Goal: Obtain resource: Download file/media

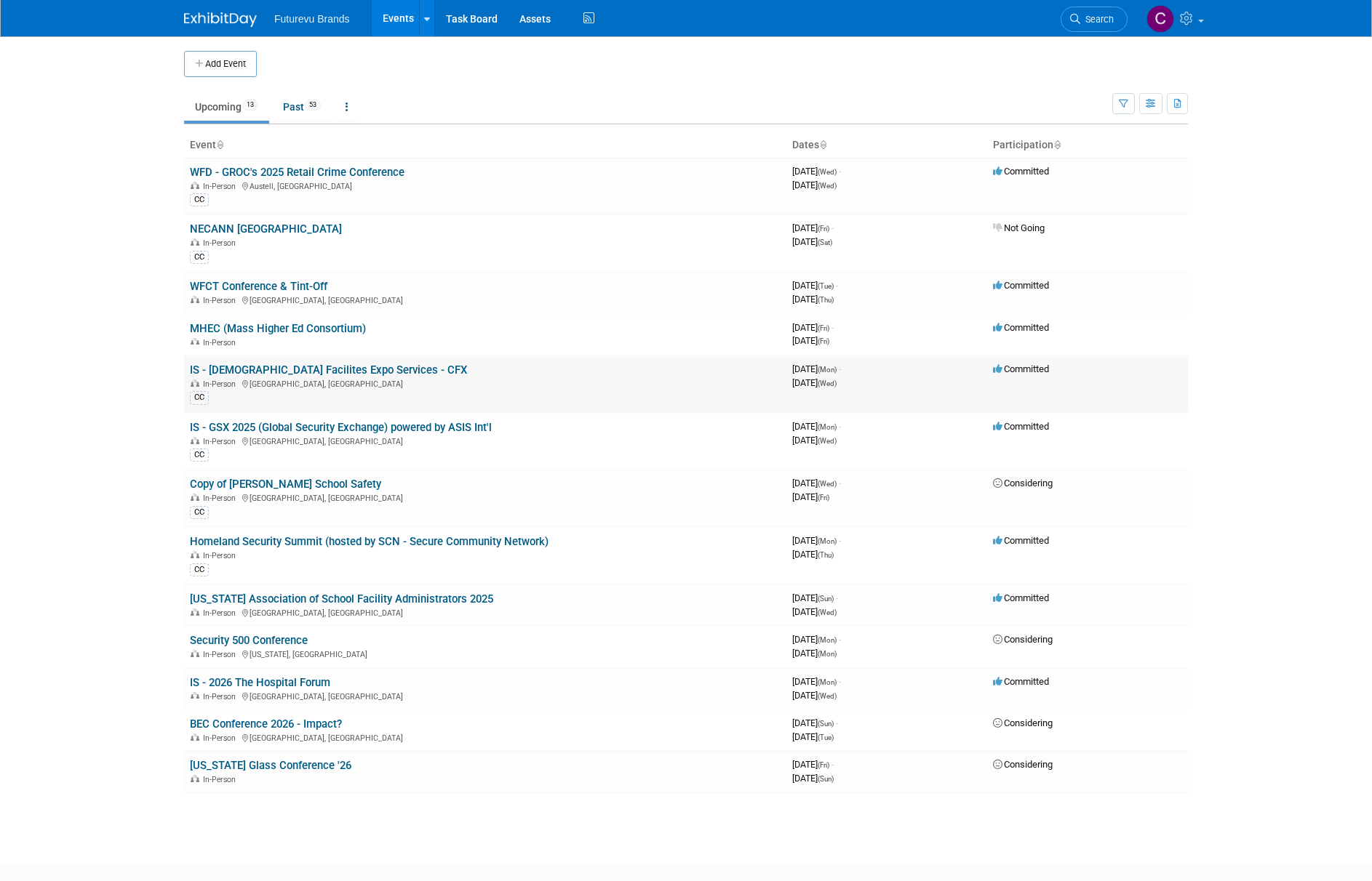
click at [294, 374] on link "IS - [DEMOGRAPHIC_DATA] Facilites Expo Services - CFX" at bounding box center [328, 370] width 277 height 13
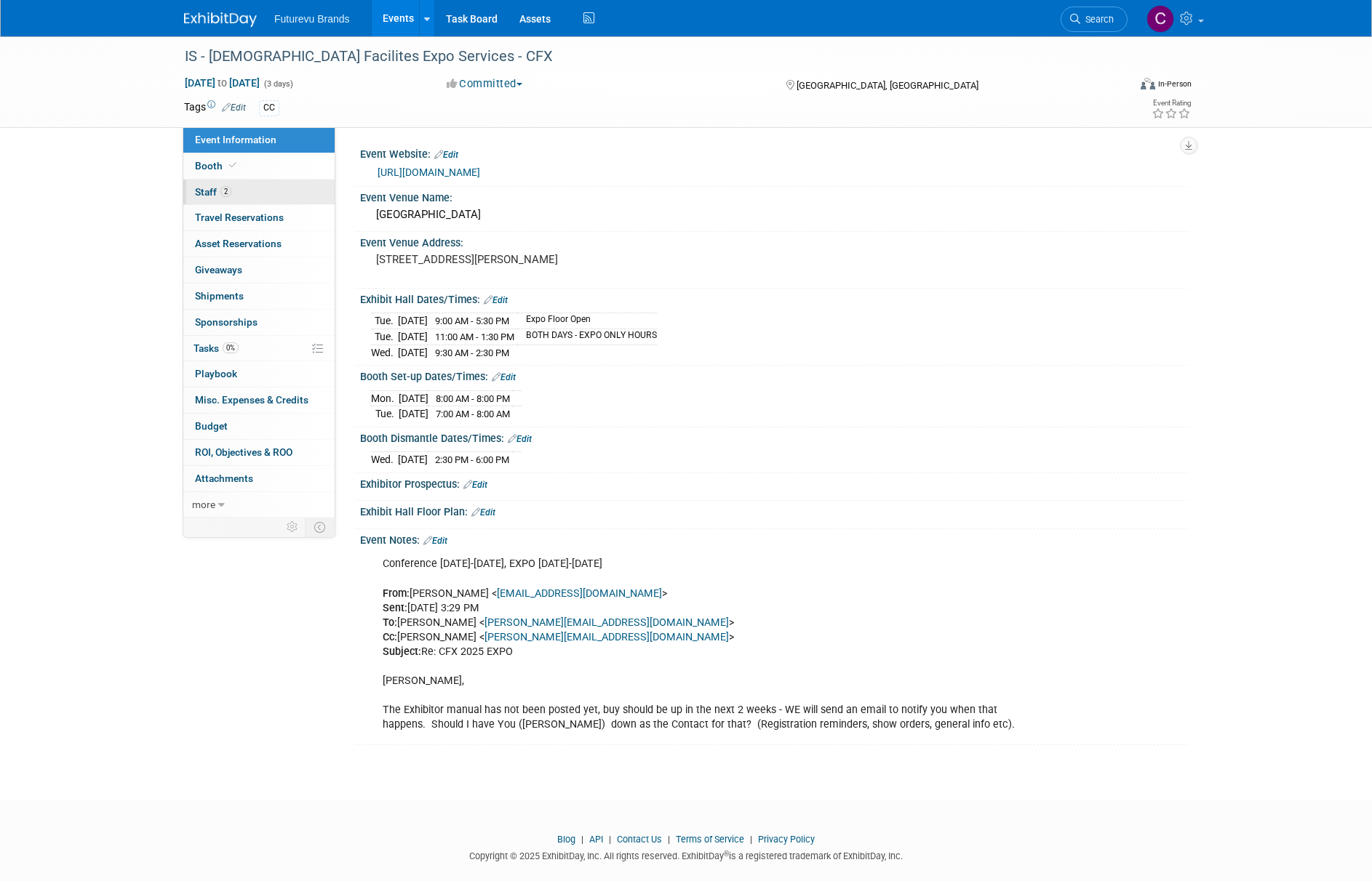
click at [198, 191] on span "Staff 2" at bounding box center [213, 191] width 36 height 12
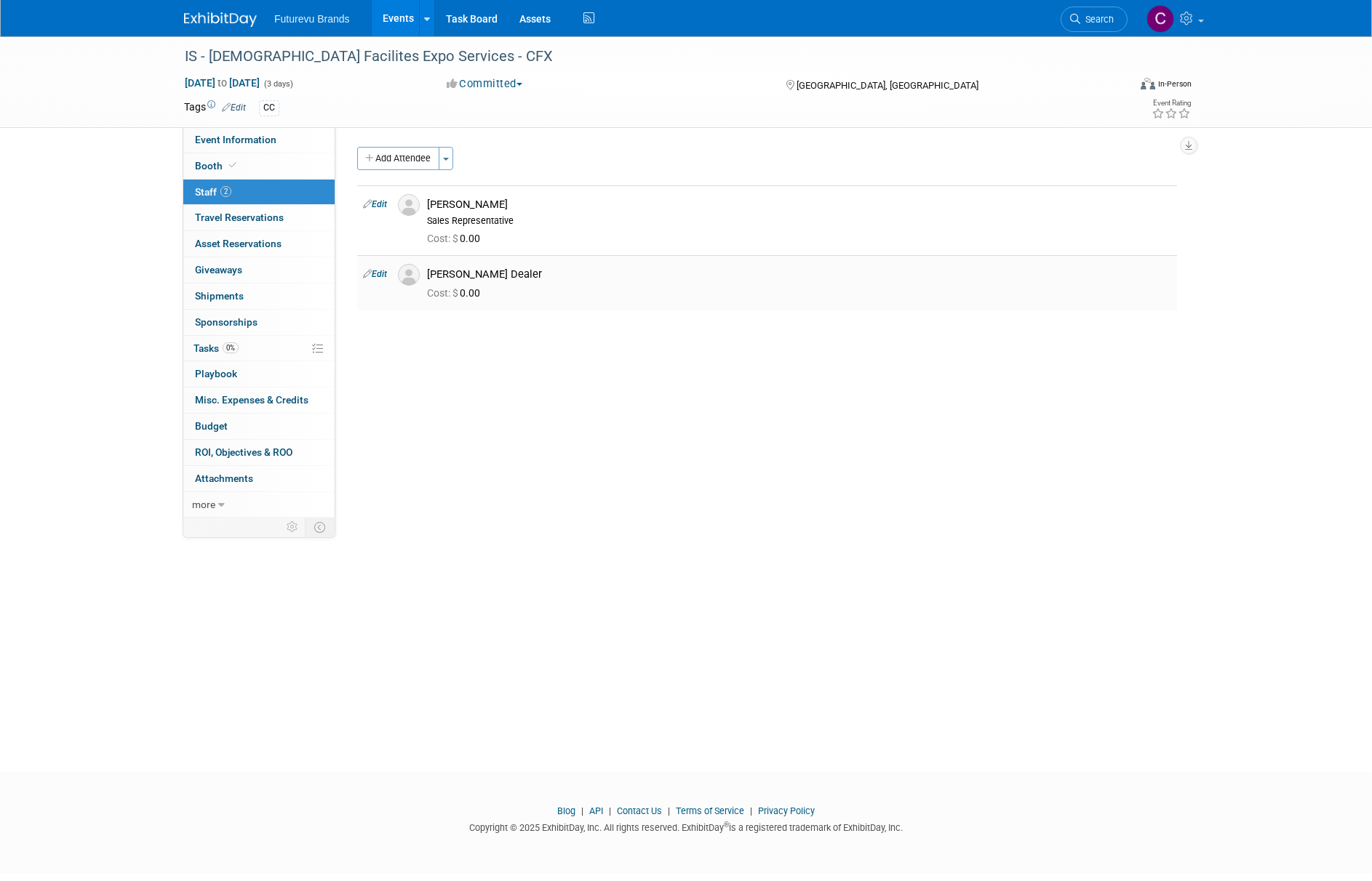
click at [376, 272] on link "Edit" at bounding box center [375, 273] width 24 height 10
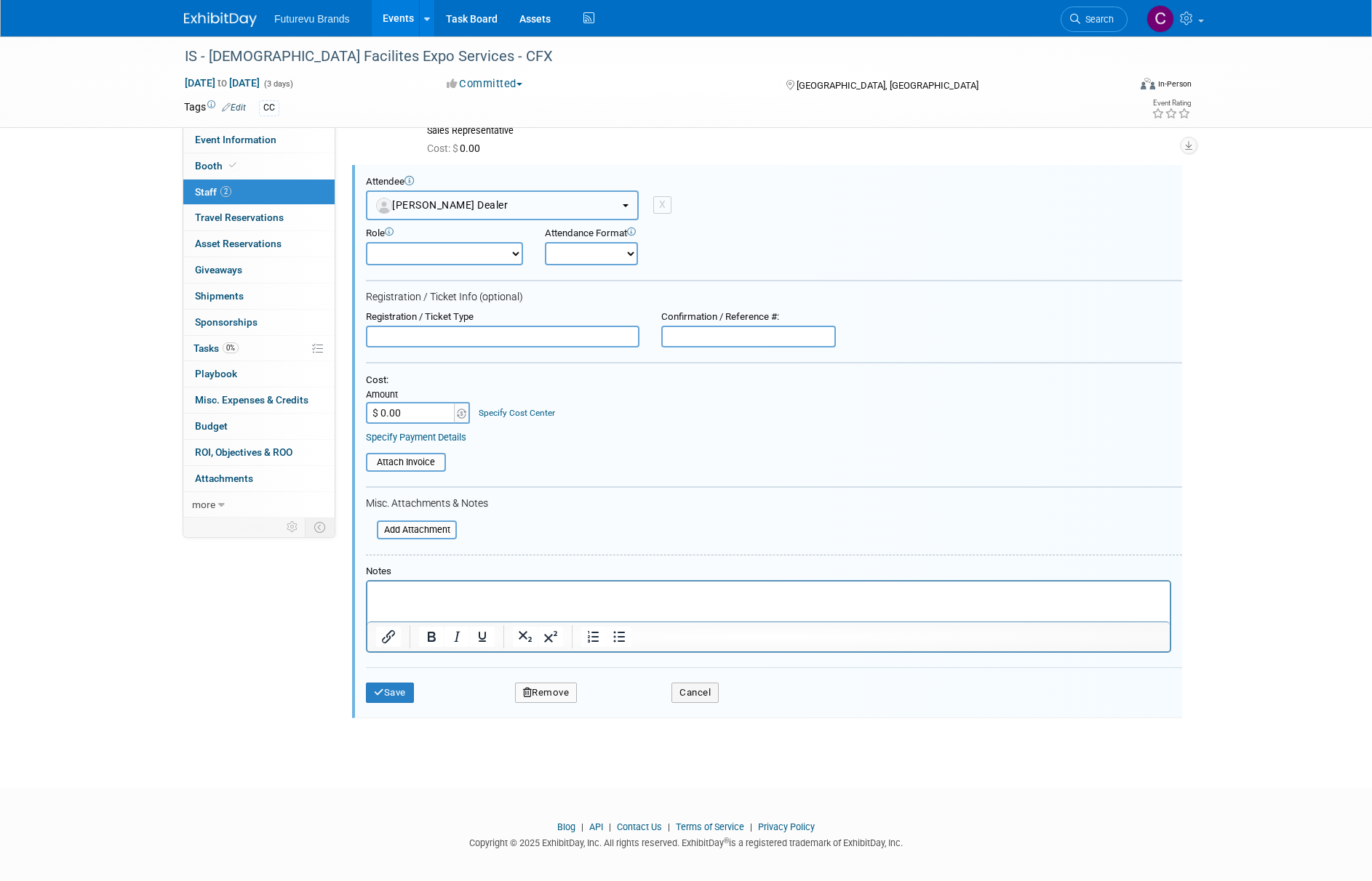
click at [630, 203] on button "Julia WFD Dealer" at bounding box center [502, 205] width 272 height 30
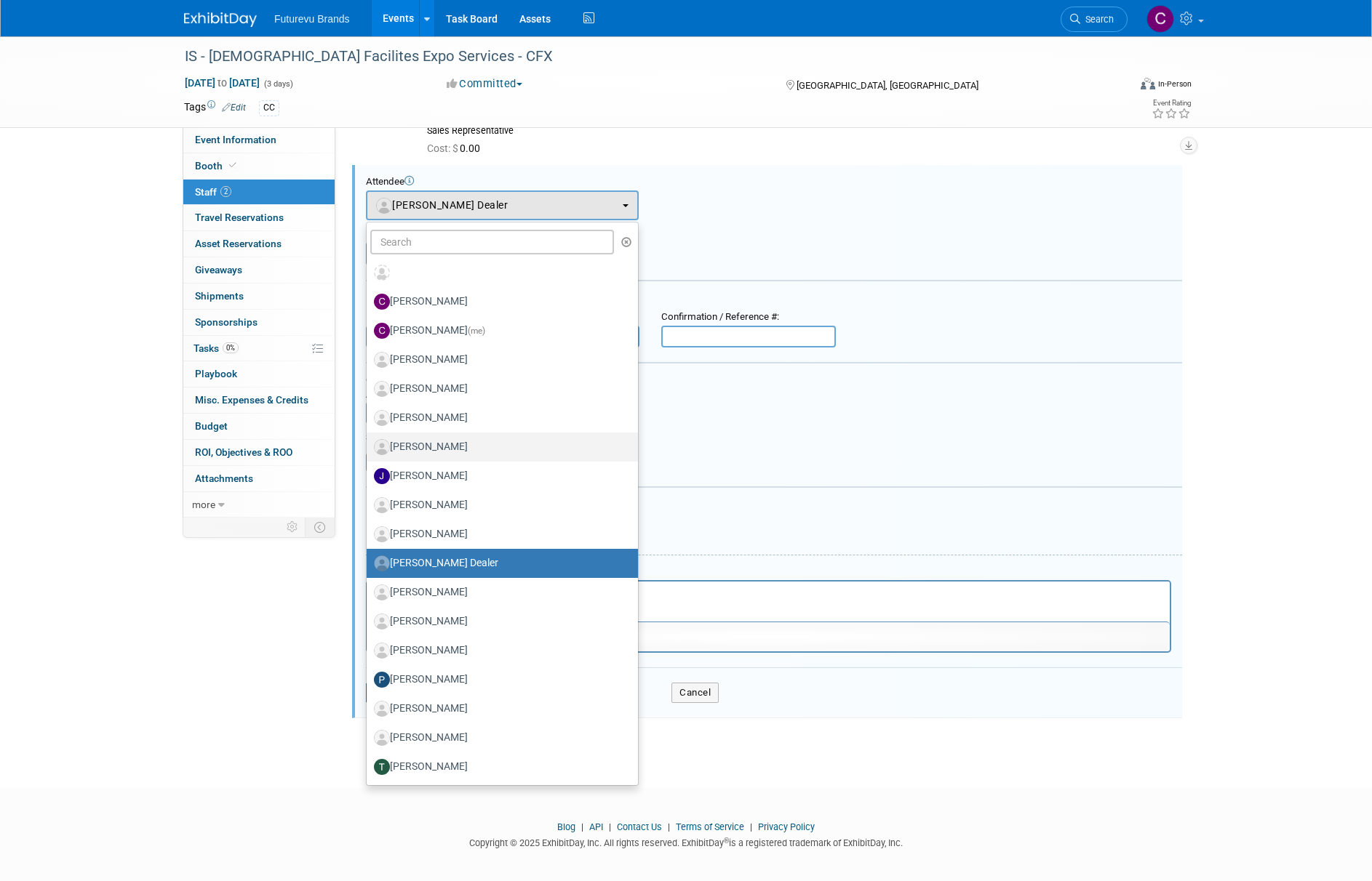
click at [503, 447] on label "Ian Bannister" at bounding box center [498, 447] width 249 height 23
click at [369, 447] on input "Ian Bannister" at bounding box center [363, 445] width 9 height 9
select select "c2a36f6a-a766-4cd3-87a8-fcf484d18f5d"
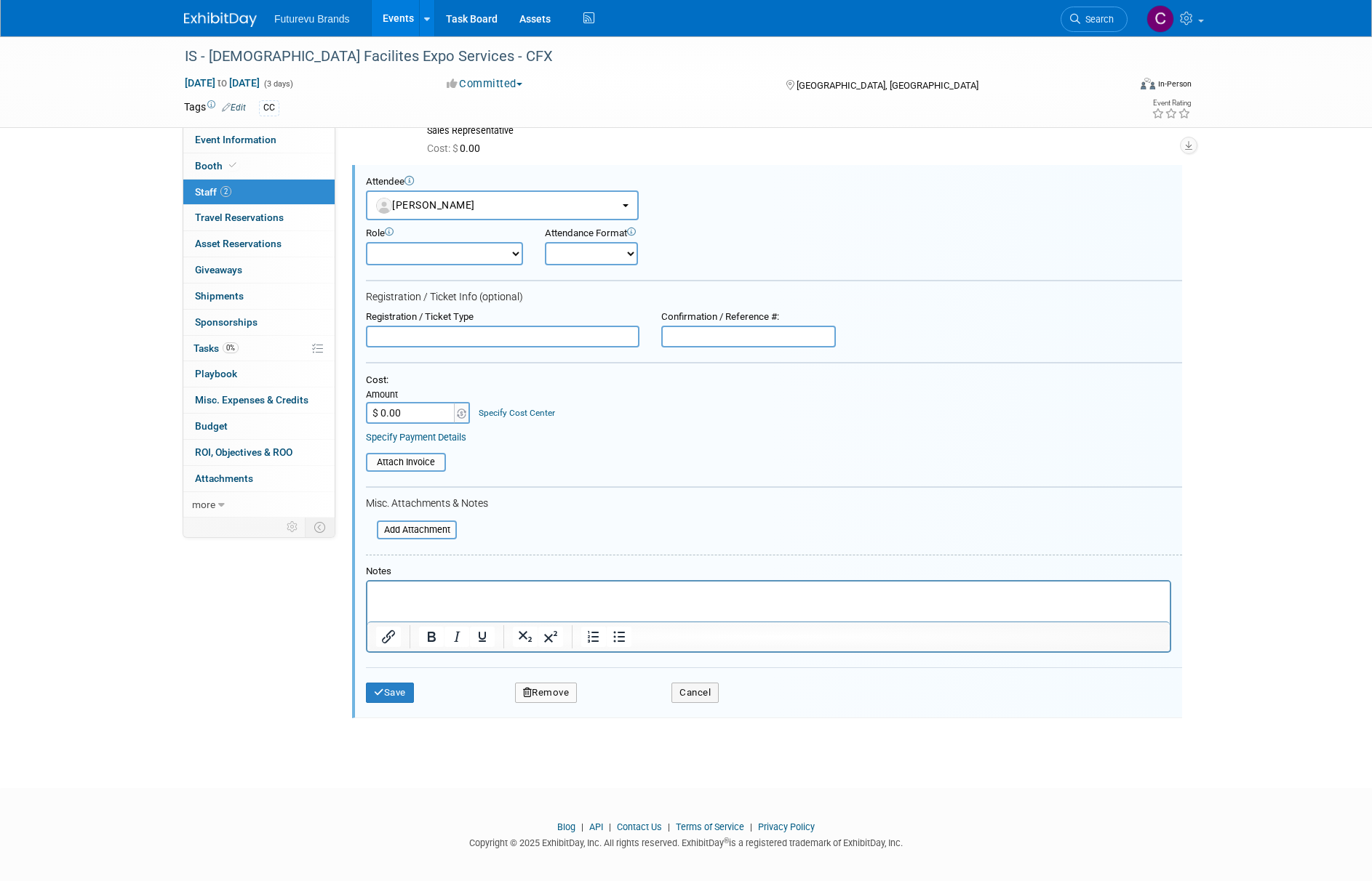
click at [516, 250] on select "Demonstrator Host Planner Presenter Sales Representative Set-up/Dismantle Crew …" at bounding box center [444, 254] width 157 height 23
select select "4"
click at [366, 243] on select "Demonstrator Host Planner Presenter Sales Representative Set-up/Dismantle Crew …" at bounding box center [444, 254] width 157 height 23
click at [395, 694] on button "Save" at bounding box center [390, 693] width 48 height 20
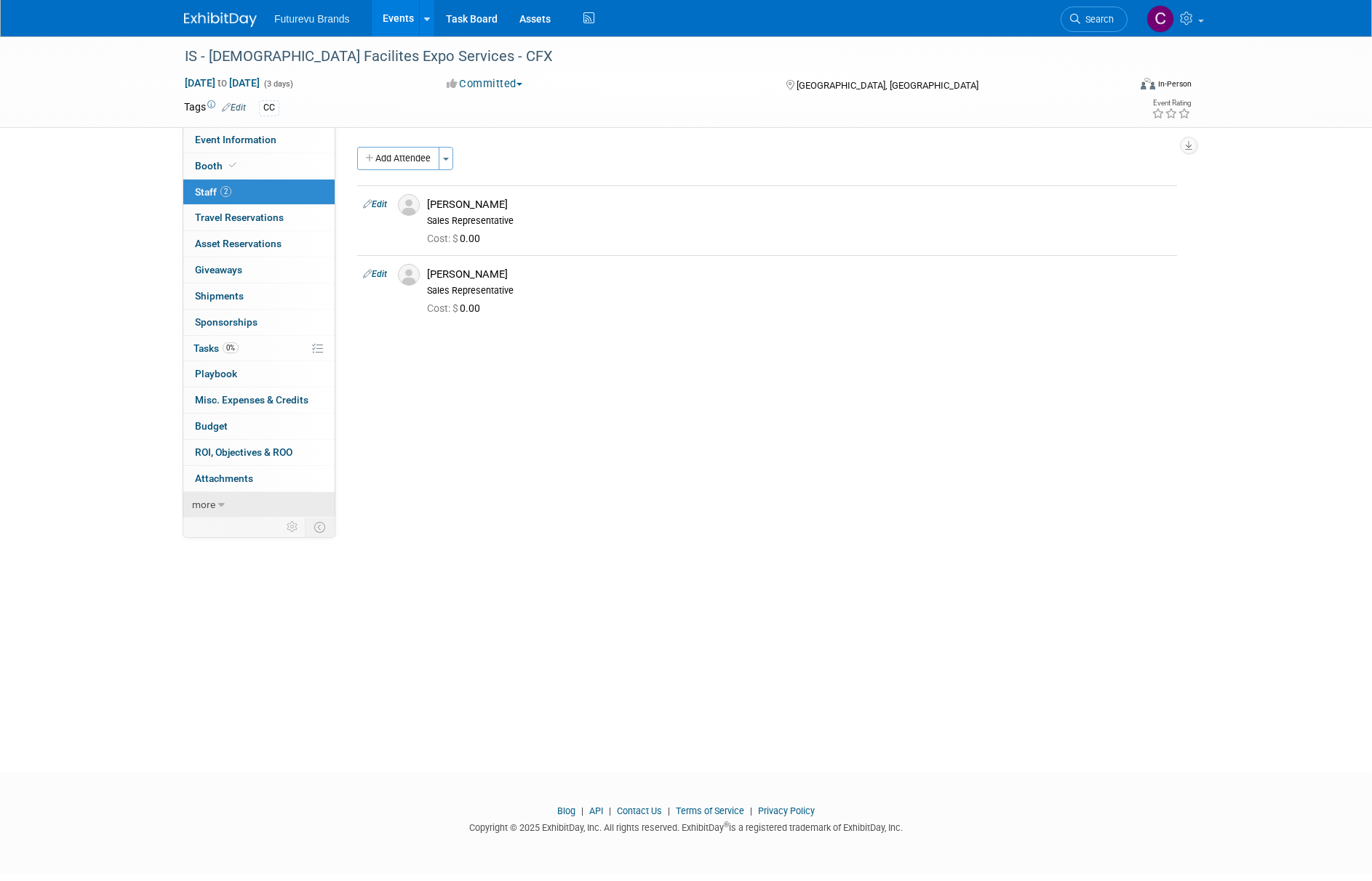
click at [228, 502] on link "more" at bounding box center [258, 505] width 152 height 25
click at [239, 527] on span "Event Binder (.pdf export)" at bounding box center [253, 530] width 116 height 12
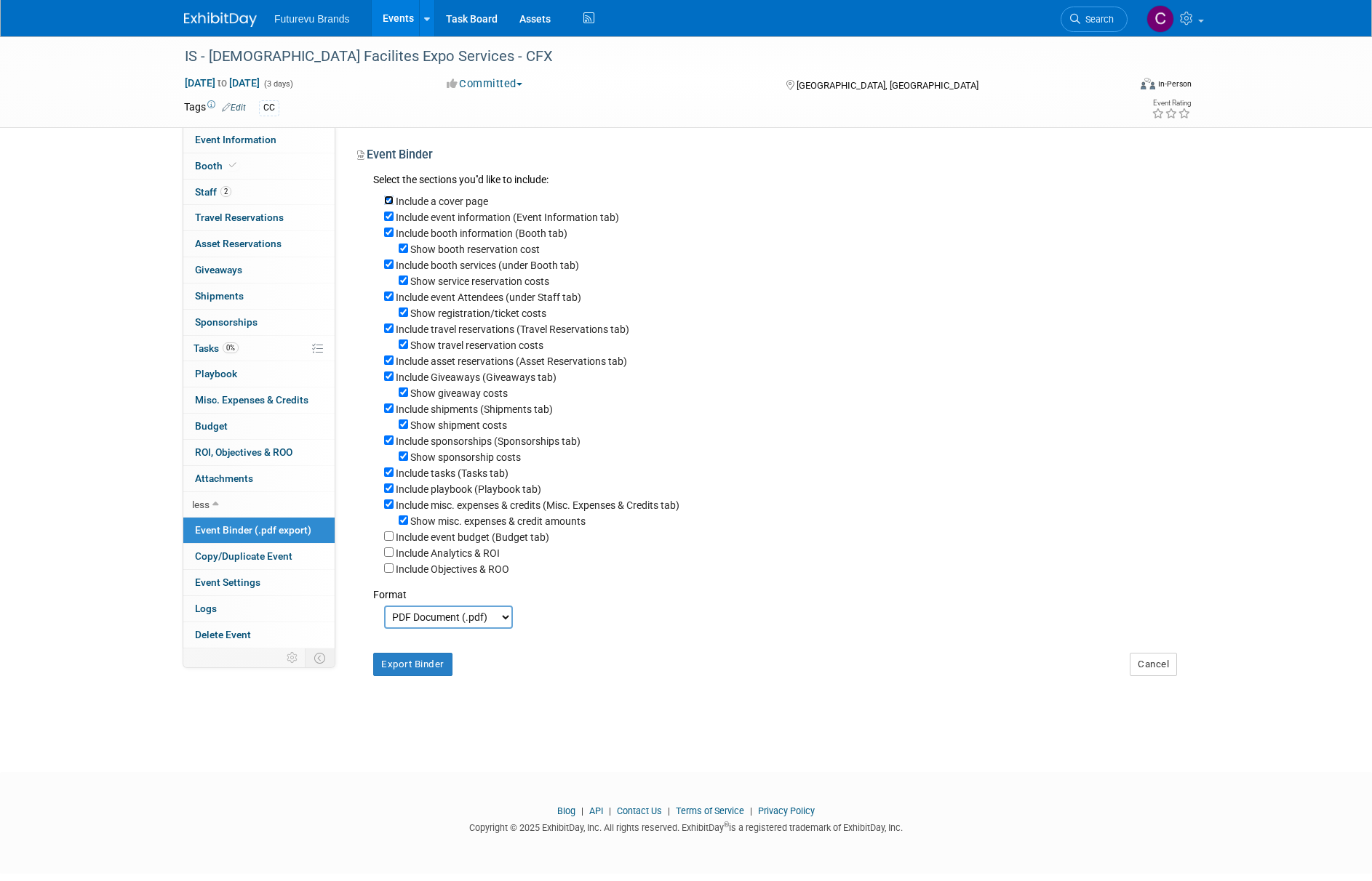
click at [389, 200] on input "Include a cover page" at bounding box center [389, 200] width 9 height 9
checkbox input "false"
click at [385, 211] on div "Include event information (Event Information tab)" at bounding box center [780, 217] width 793 height 16
click at [391, 218] on input "Include event information (Event Information tab)" at bounding box center [389, 217] width 9 height 9
checkbox input "false"
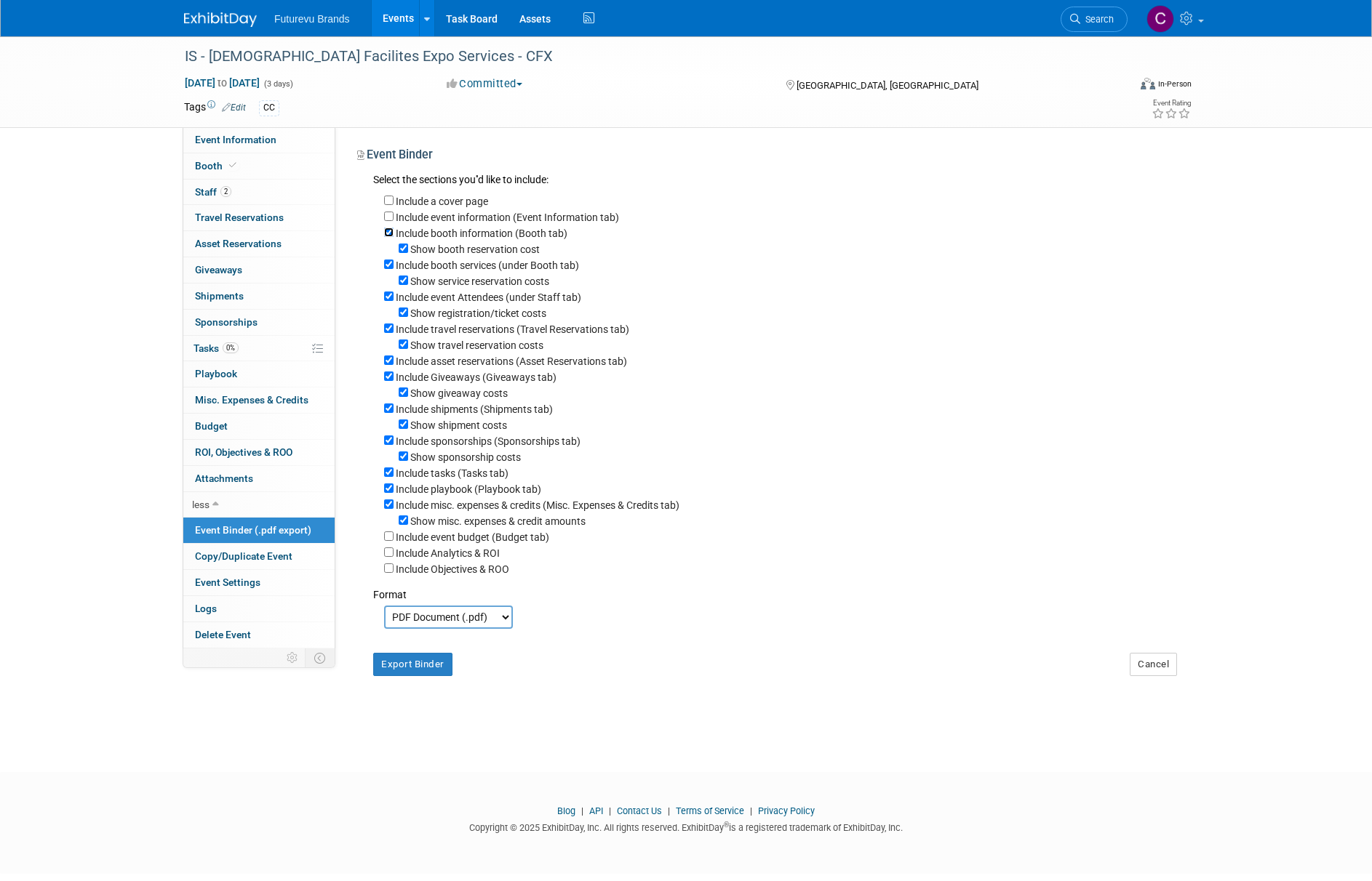
click at [386, 230] on input "Include booth information (Booth tab)" at bounding box center [389, 232] width 9 height 9
checkbox input "false"
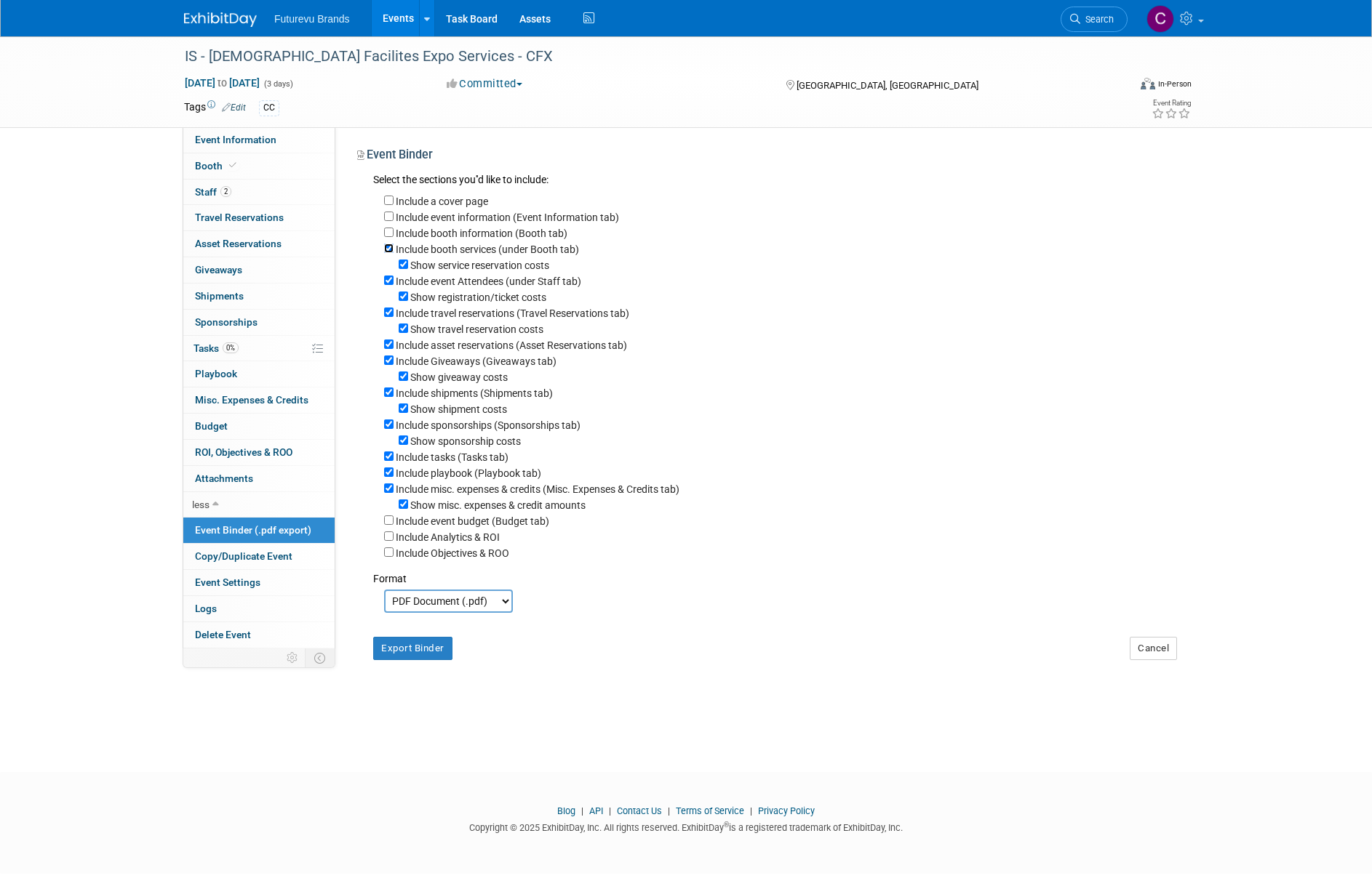
click at [389, 249] on input "Include booth services (under Booth tab)" at bounding box center [389, 248] width 9 height 9
checkbox input "false"
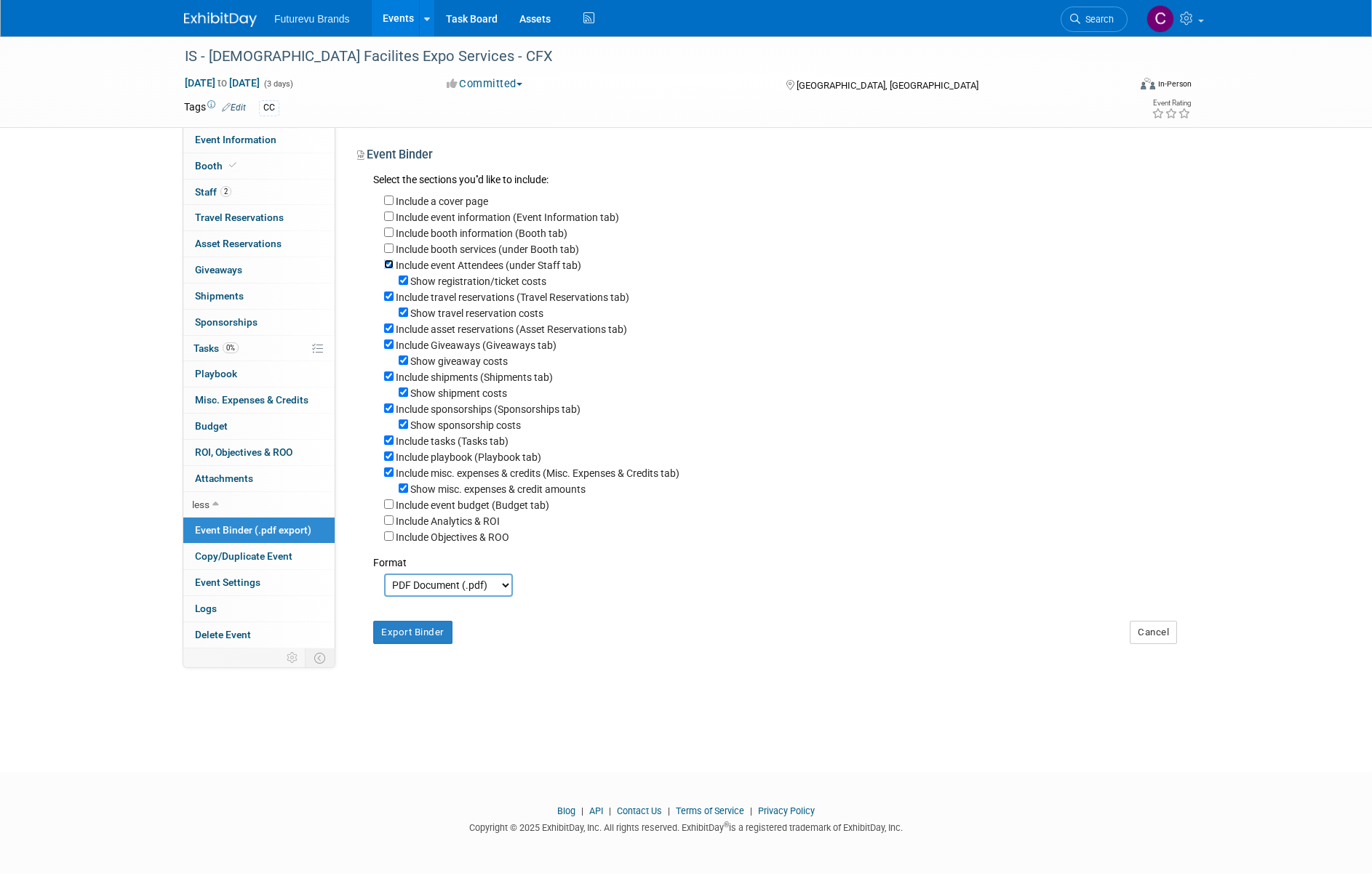
click at [392, 269] on input "Include event Attendees (under Staff tab)" at bounding box center [389, 264] width 9 height 9
checkbox input "false"
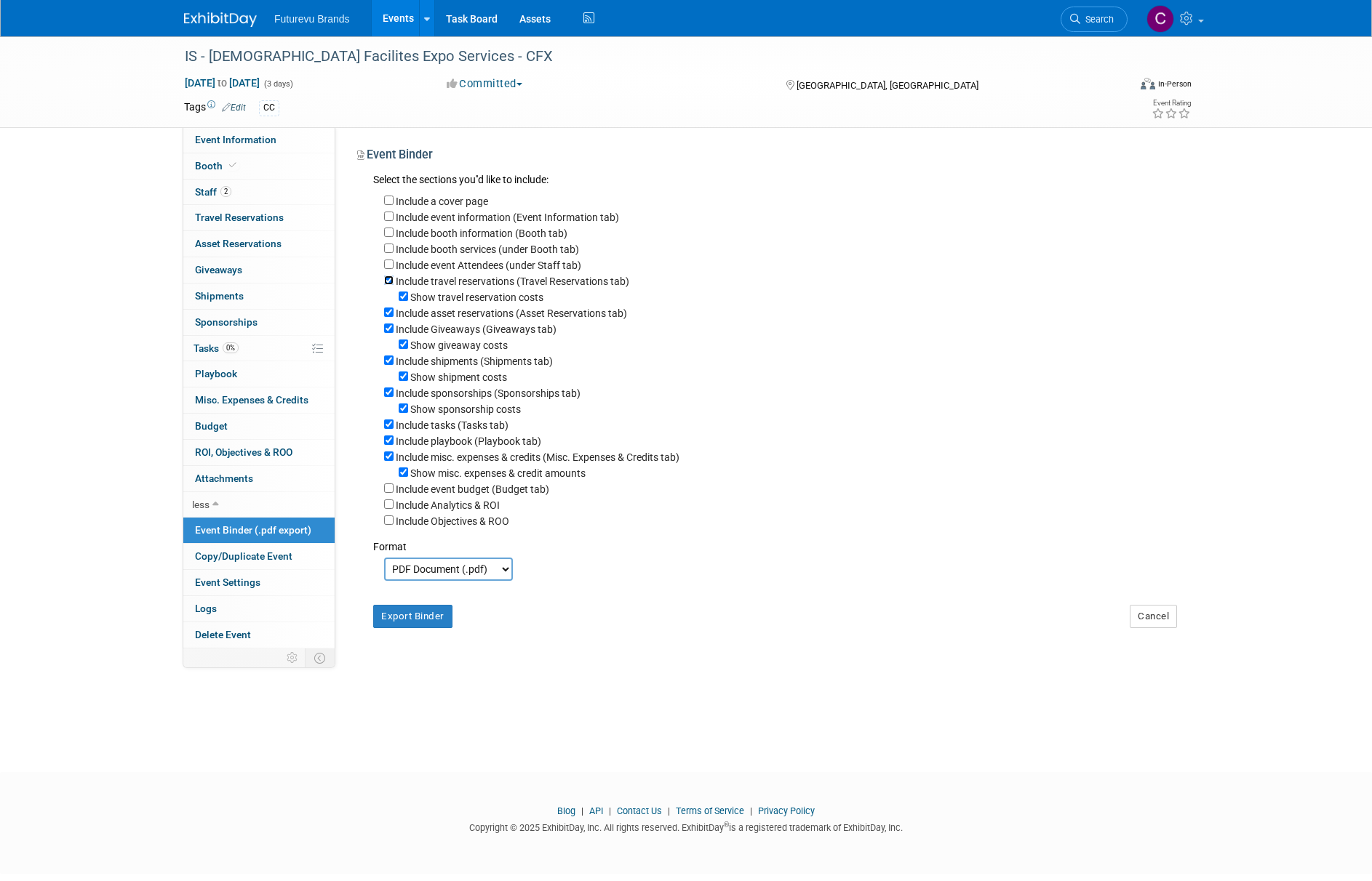
click at [389, 283] on input "Include travel reservations (Travel Reservations tab)" at bounding box center [389, 281] width 9 height 9
checkbox input "false"
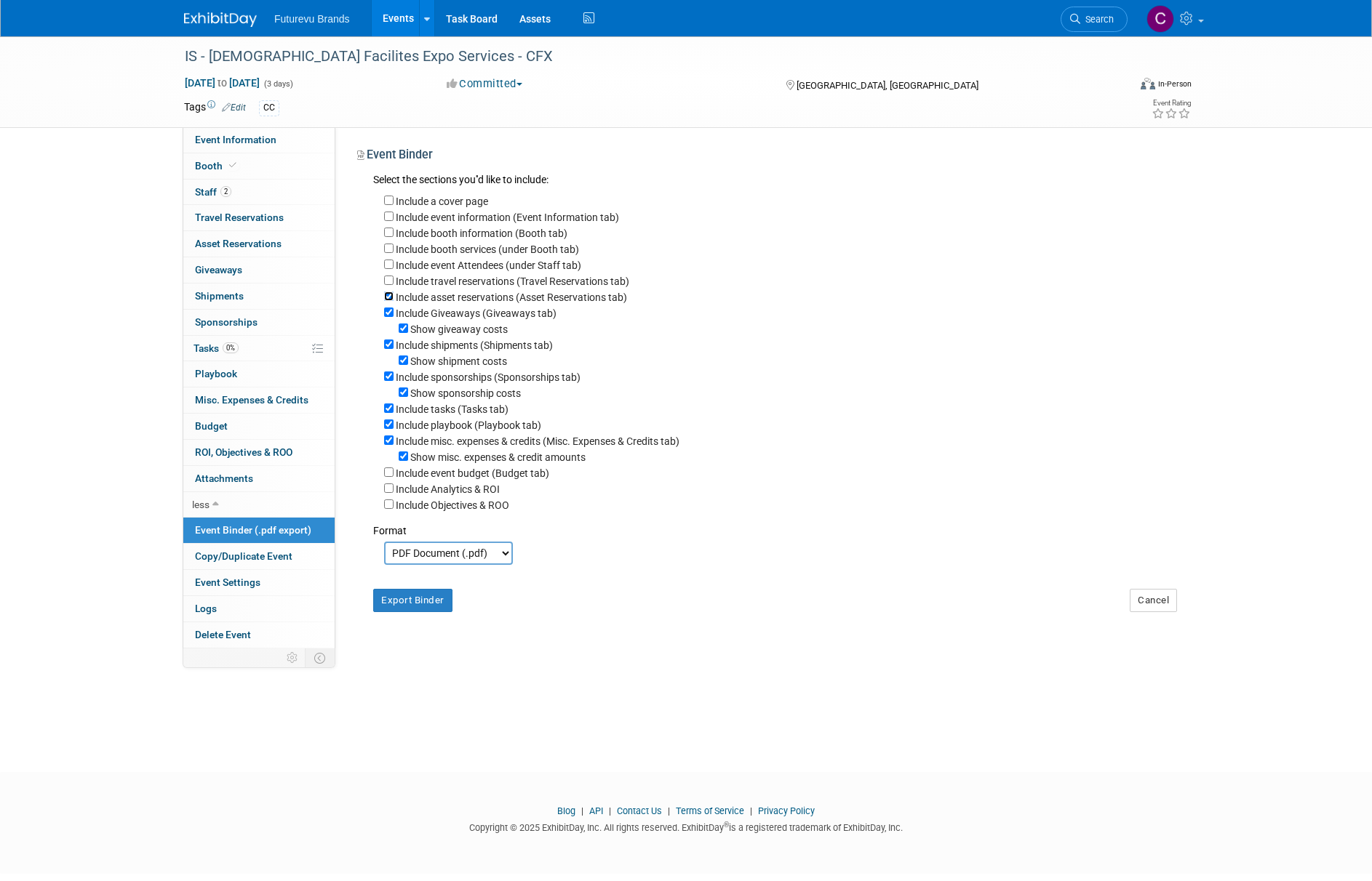
click at [386, 299] on input "Include asset reservations (Asset Reservations tab)" at bounding box center [389, 296] width 9 height 9
checkbox input "false"
click at [386, 316] on input "Include Giveaways (Giveaways tab)" at bounding box center [389, 312] width 9 height 9
checkbox input "false"
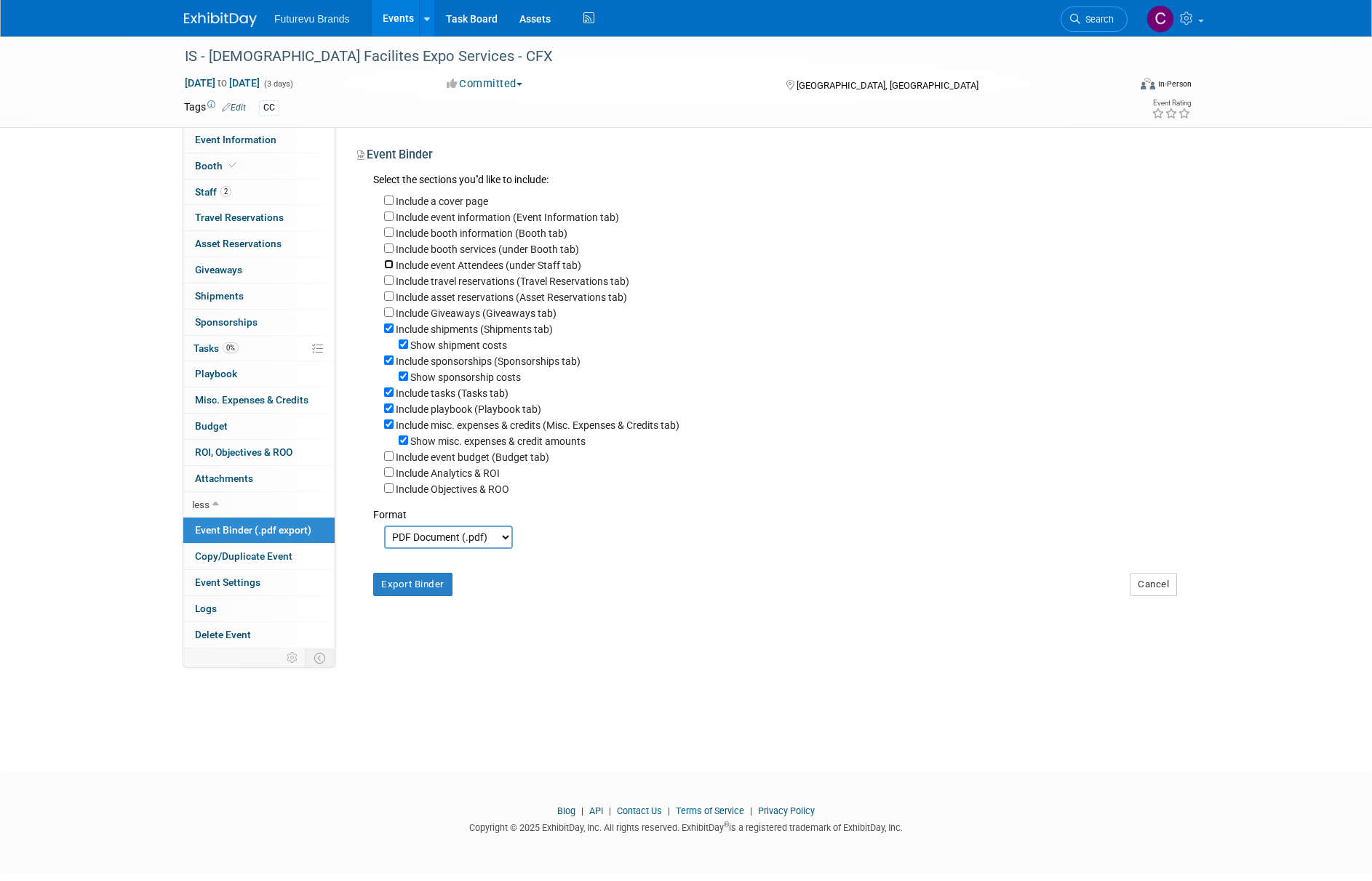
click at [389, 267] on input "Include event Attendees (under Staff tab)" at bounding box center [389, 264] width 9 height 9
checkbox input "true"
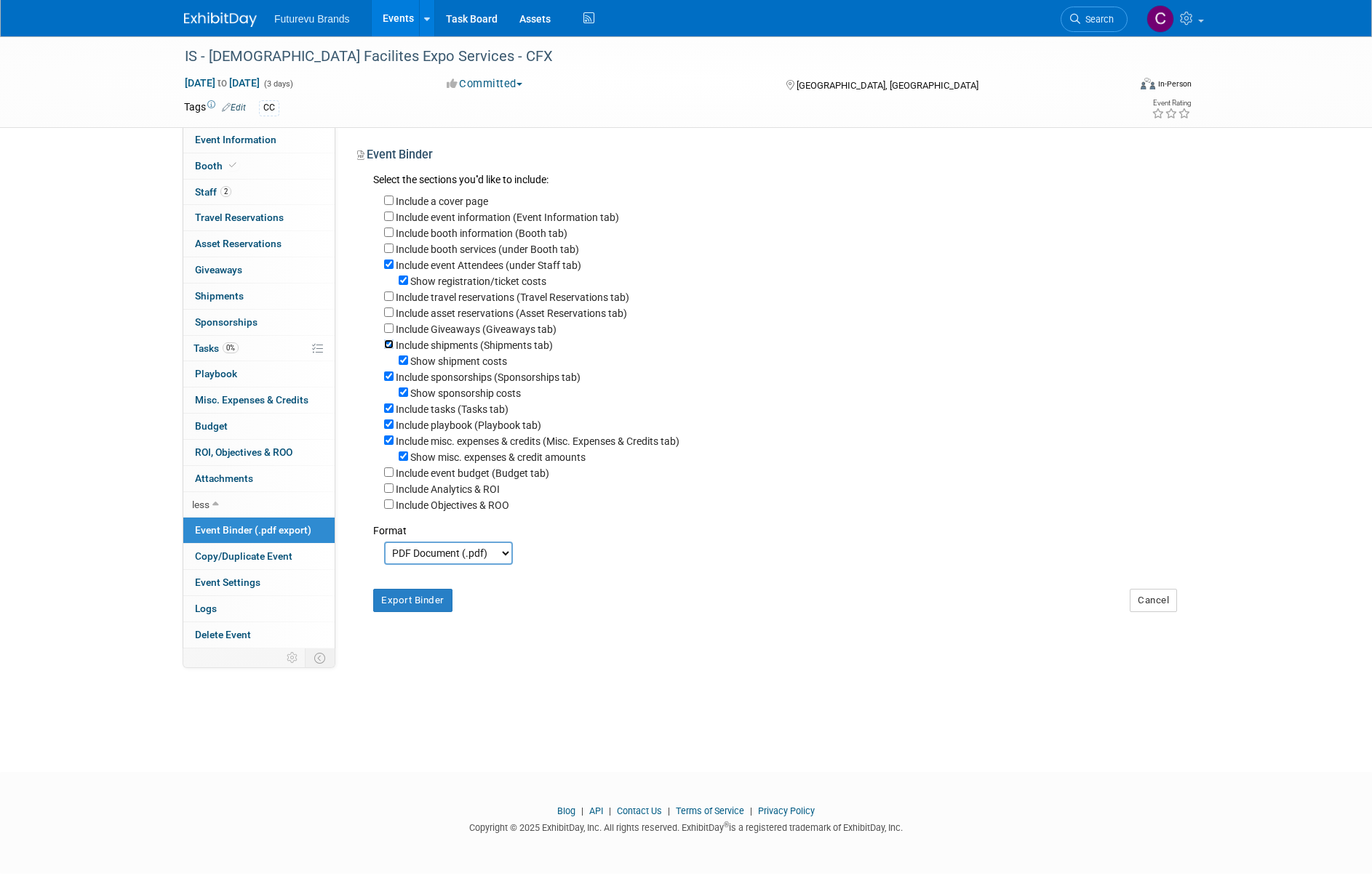
click at [388, 349] on input "Include shipments (Shipments tab)" at bounding box center [389, 344] width 9 height 9
checkbox input "false"
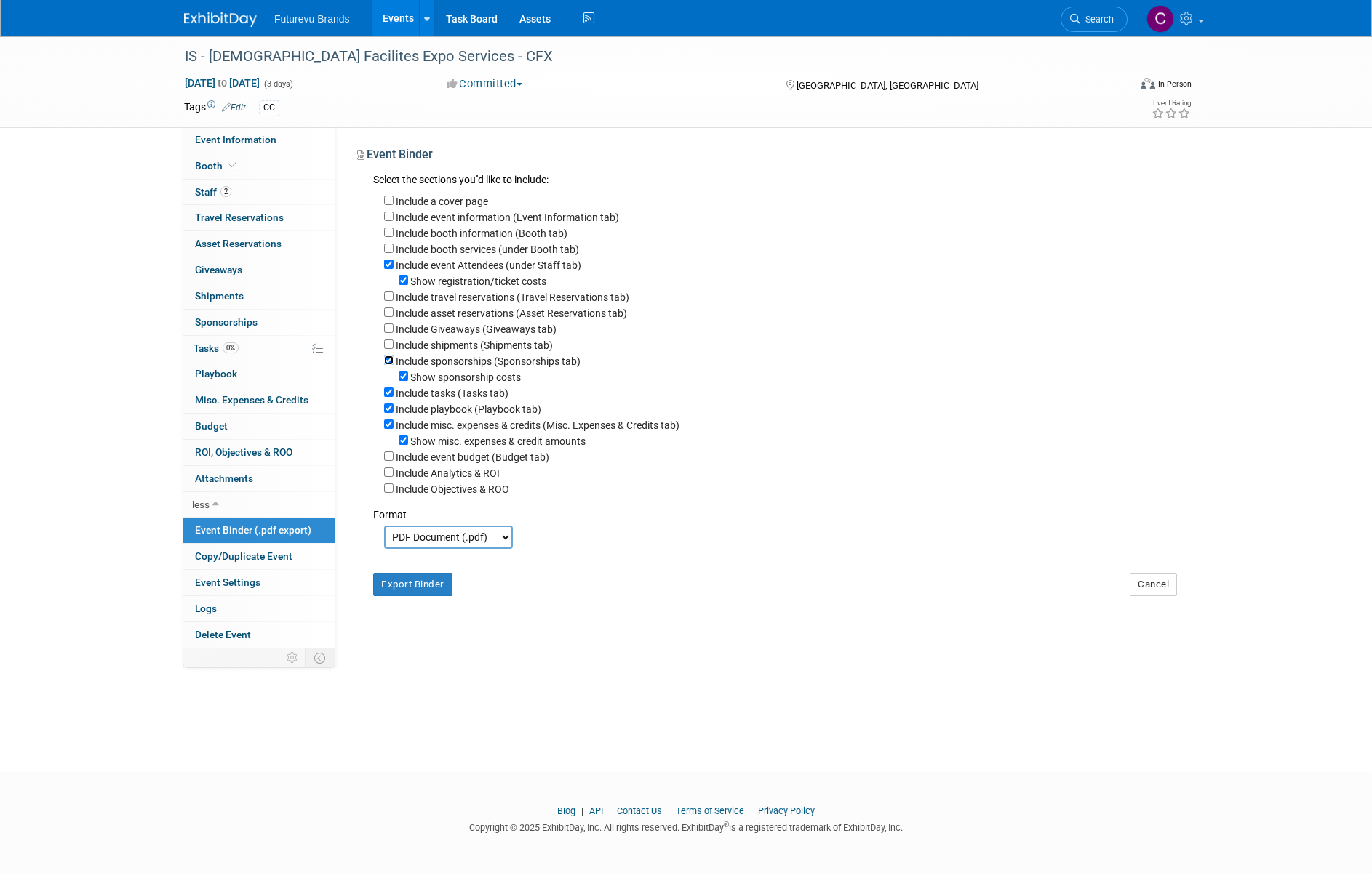
click at [389, 365] on input "Include sponsorships (Sponsorships tab)" at bounding box center [389, 361] width 9 height 9
checkbox input "false"
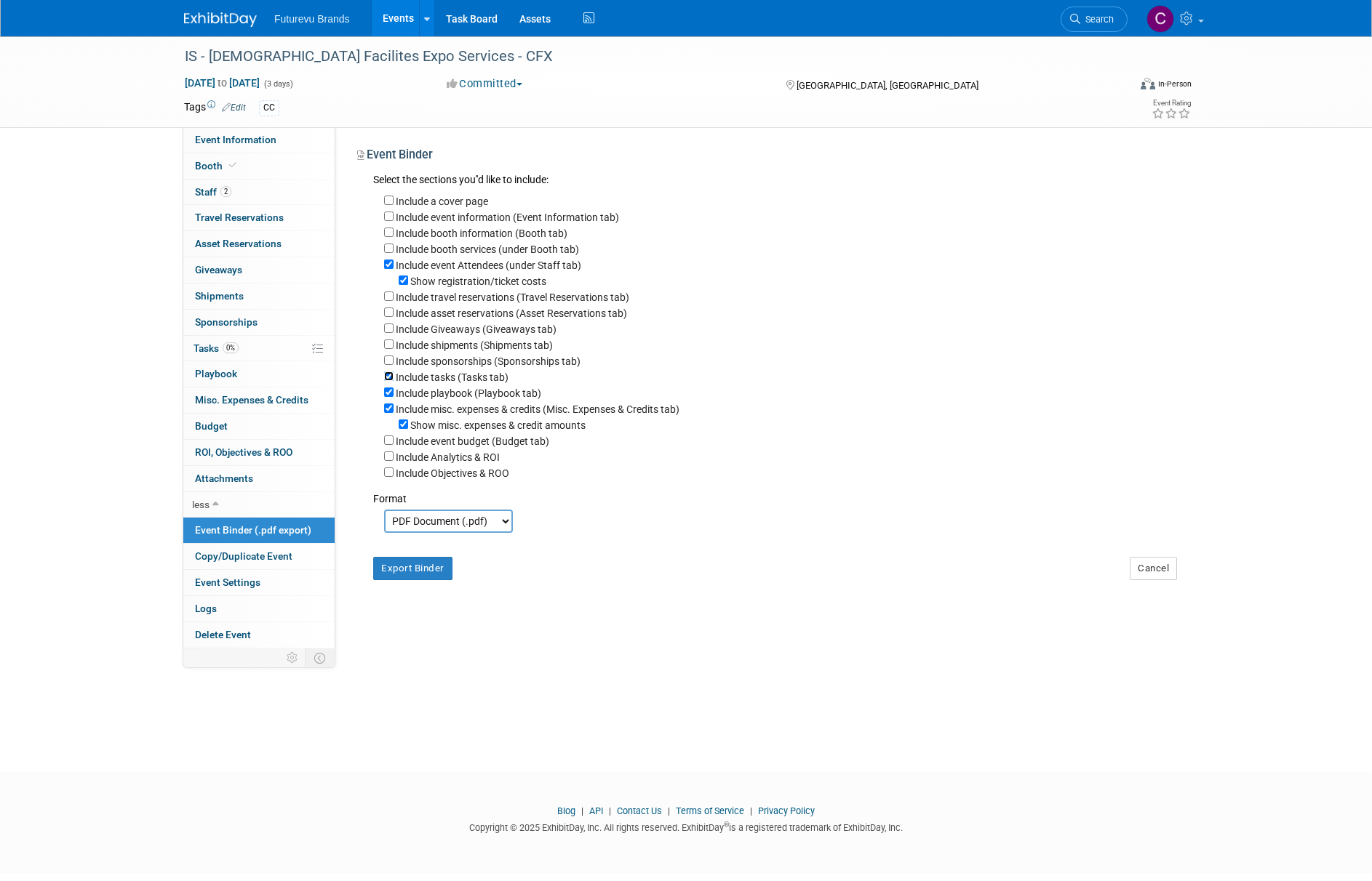
click at [388, 381] on input "Include tasks (Tasks tab)" at bounding box center [389, 376] width 9 height 9
checkbox input "false"
click at [388, 397] on input "Include playbook (Playbook tab)" at bounding box center [389, 392] width 9 height 9
checkbox input "false"
click at [389, 413] on input "Include misc. expenses & credits (Misc. Expenses & Credits tab)" at bounding box center [389, 408] width 9 height 9
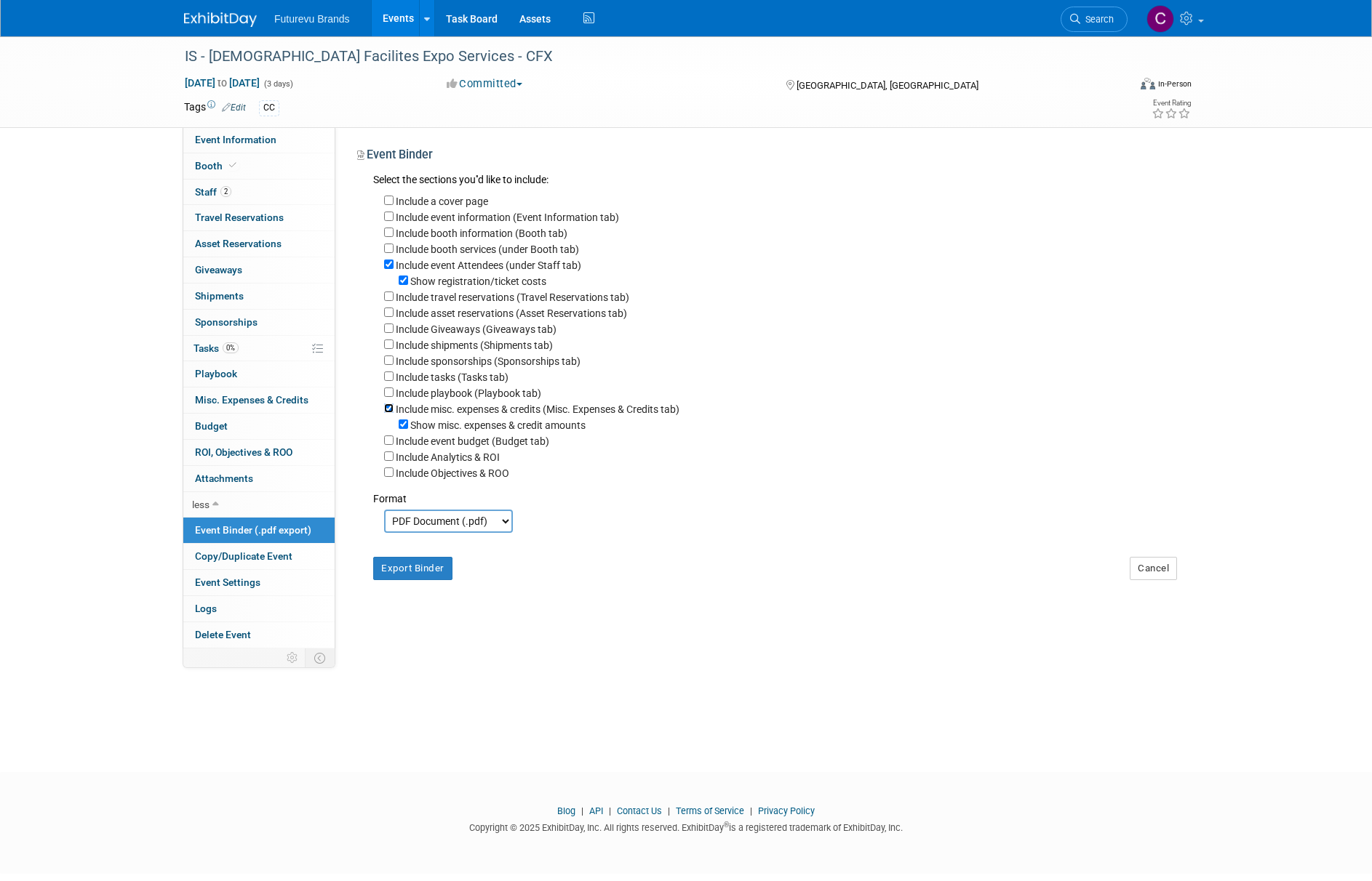
checkbox input "false"
click at [416, 564] on button "Export Binder" at bounding box center [412, 552] width 79 height 23
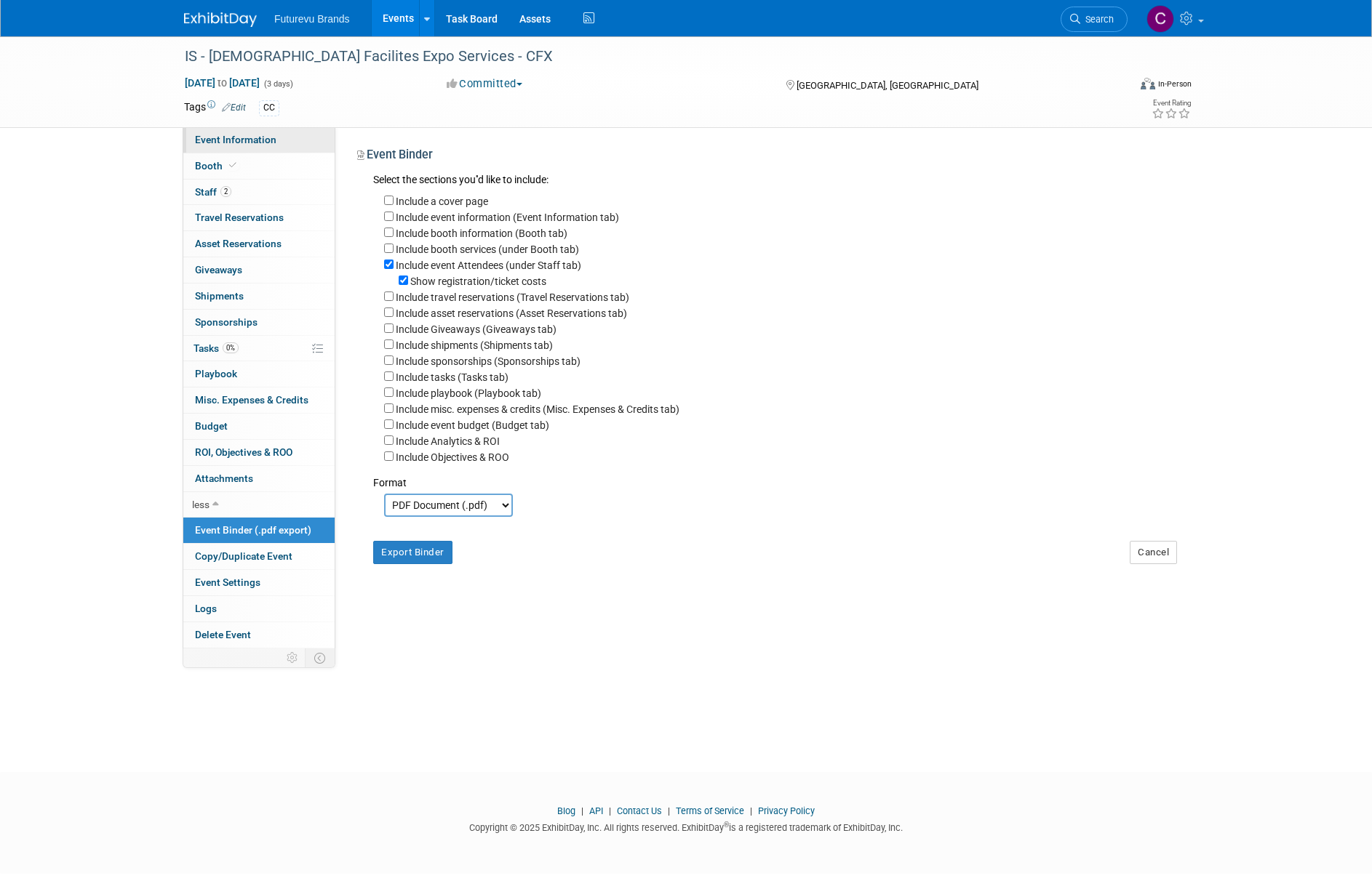
click at [234, 137] on span "Event Information" at bounding box center [236, 139] width 82 height 12
